Goal: Communication & Community: Answer question/provide support

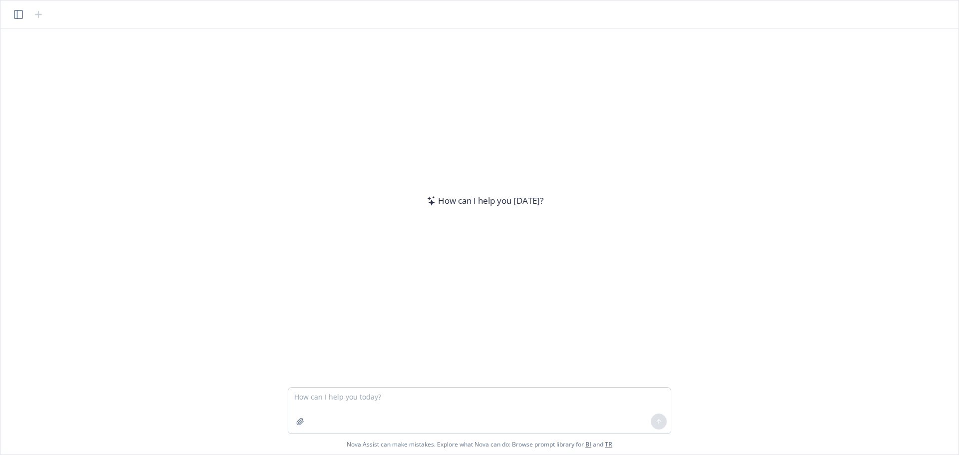
click at [413, 415] on textarea at bounding box center [479, 410] width 382 height 46
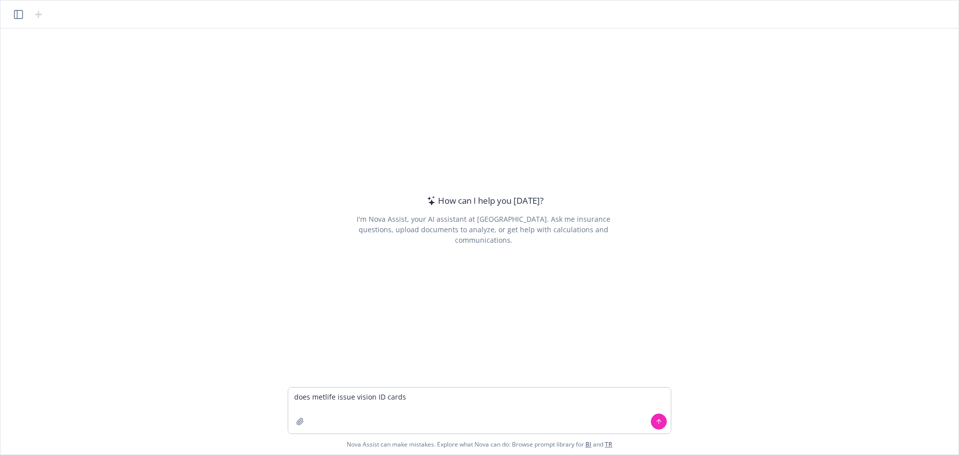
type textarea "does metlife issue vision ID cards?"
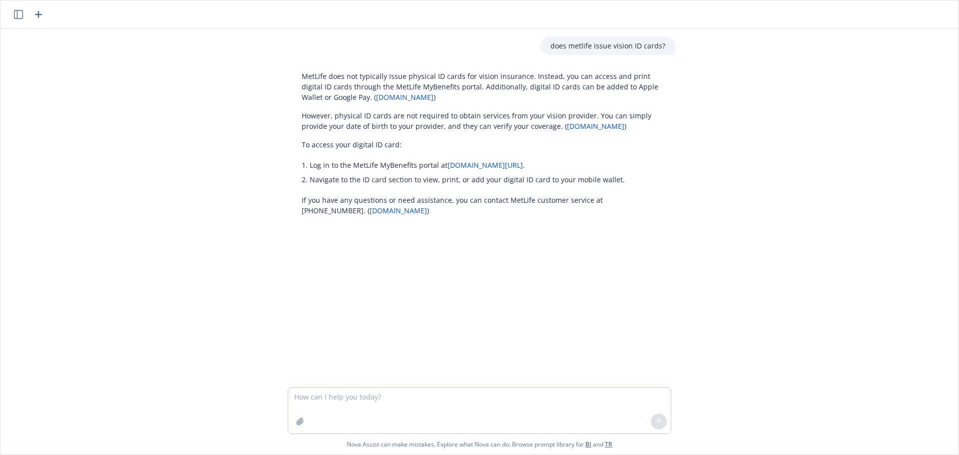
drag, startPoint x: 517, startPoint y: 88, endPoint x: 469, endPoint y: 86, distance: 48.5
click at [514, 88] on p "MetLife does not typically issue physical ID cards for vision insurance. Instea…" at bounding box center [483, 86] width 363 height 31
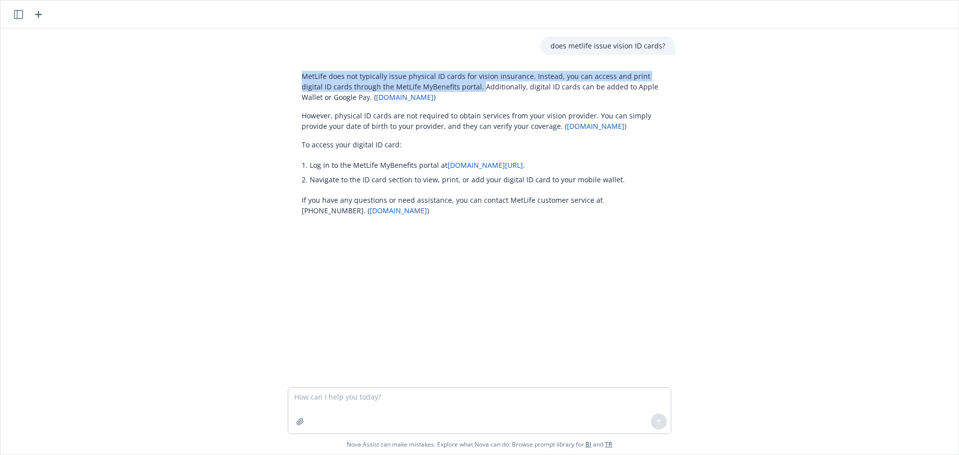
drag, startPoint x: 453, startPoint y: 86, endPoint x: 283, endPoint y: 69, distance: 171.0
click at [284, 69] on div "MetLife does not typically issue physical ID cards for vision insurance. Instea…" at bounding box center [483, 143] width 399 height 153
copy p "MetLife does not typically issue physical ID cards for vision insurance. Instea…"
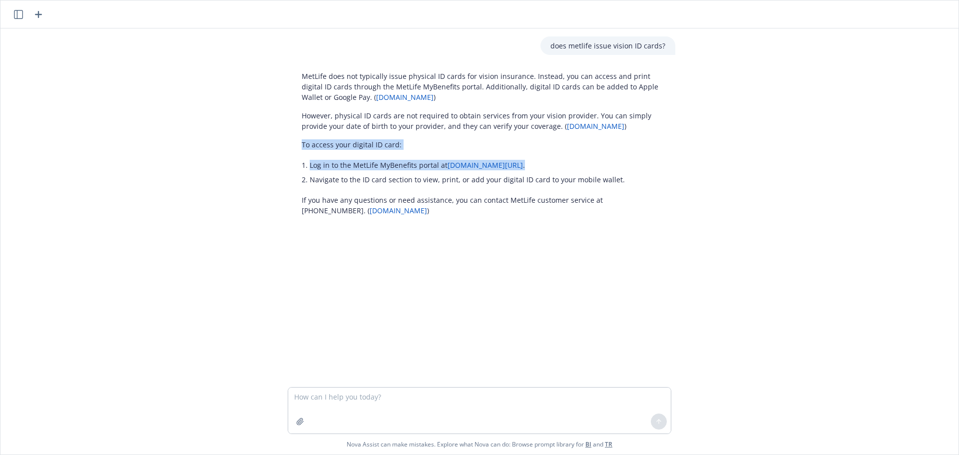
drag, startPoint x: 551, startPoint y: 163, endPoint x: 292, endPoint y: 143, distance: 259.9
click at [292, 143] on div "MetLife does not typically issue physical ID cards for vision insurance. Instea…" at bounding box center [483, 143] width 383 height 153
copy div "To access your digital ID card: Log in to the MetLife MyBenefits portal at [DOM…"
click at [350, 393] on textarea at bounding box center [479, 410] width 382 height 46
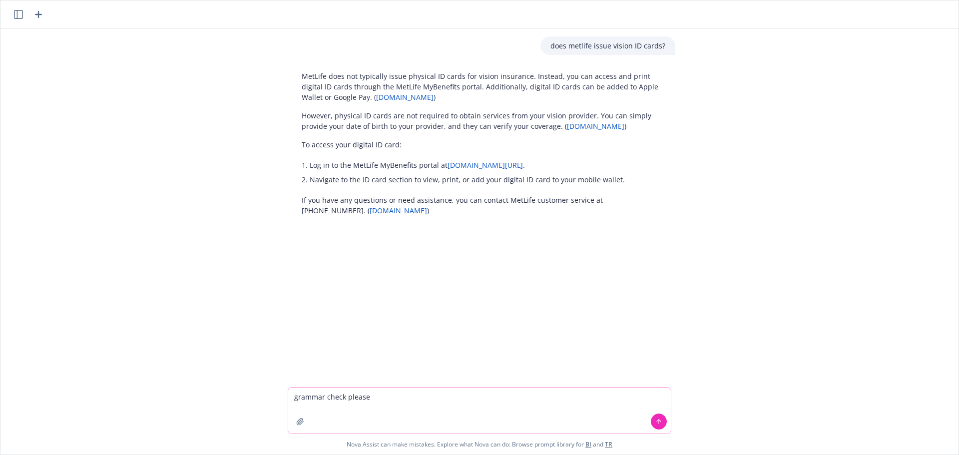
drag, startPoint x: 407, startPoint y: 393, endPoint x: 403, endPoint y: 397, distance: 6.0
click at [403, 397] on textarea "grammar check please" at bounding box center [479, 410] width 382 height 46
paste textarea "Hi [PERSON_NAME], Anthem wants the benefit modification form signed and returne…"
type textarea "grammar check please Hi [PERSON_NAME], Anthem wants the benefit modification fo…"
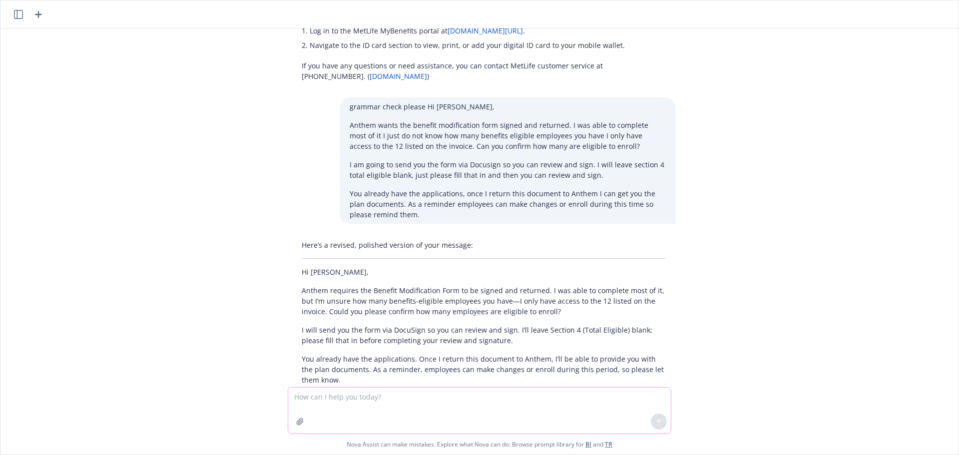
scroll to position [179, 0]
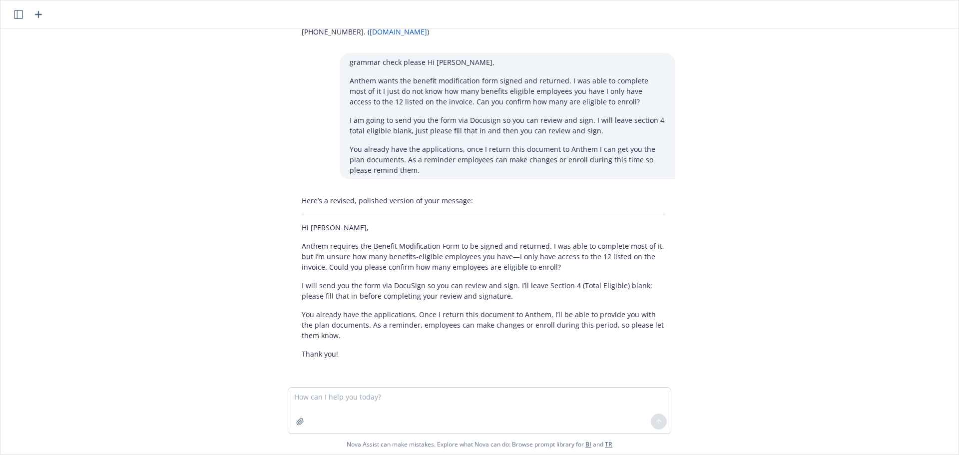
click at [364, 347] on div "Here’s a revised, polished version of your message: Hi [PERSON_NAME], Anthem re…" at bounding box center [483, 277] width 383 height 172
click at [362, 345] on div "Here’s a revised, polished version of your message: Hi [PERSON_NAME], Anthem re…" at bounding box center [483, 277] width 383 height 172
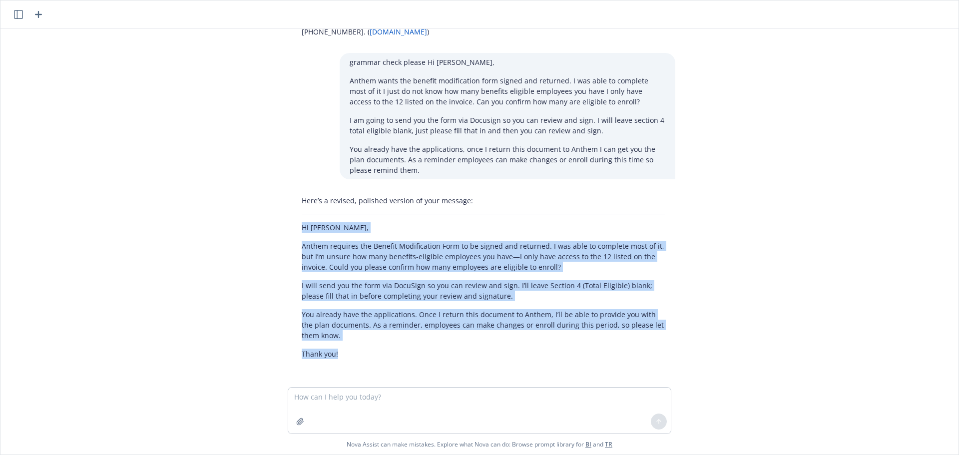
drag, startPoint x: 341, startPoint y: 352, endPoint x: 282, endPoint y: 225, distance: 140.7
click at [284, 225] on div "Here’s a revised, polished version of your message: Hi [PERSON_NAME], Anthem re…" at bounding box center [483, 277] width 399 height 172
copy div "Hi [PERSON_NAME], Anthem requires the Benefit Modification Form to be signed an…"
